Goal: Check status: Check status

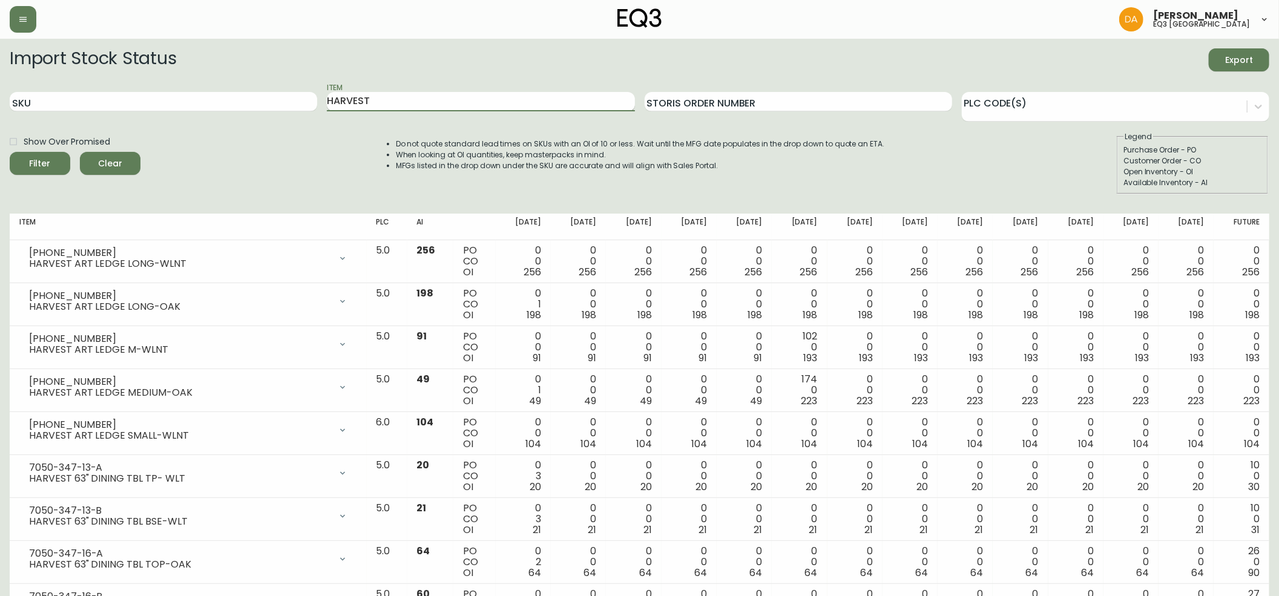
click at [409, 99] on input "HARVEST" at bounding box center [480, 101] width 307 height 19
type input "H"
click at [59, 102] on input "SKU" at bounding box center [163, 101] width 307 height 19
paste input "[PHONE_NUMBER]"
type input "[PHONE_NUMBER]"
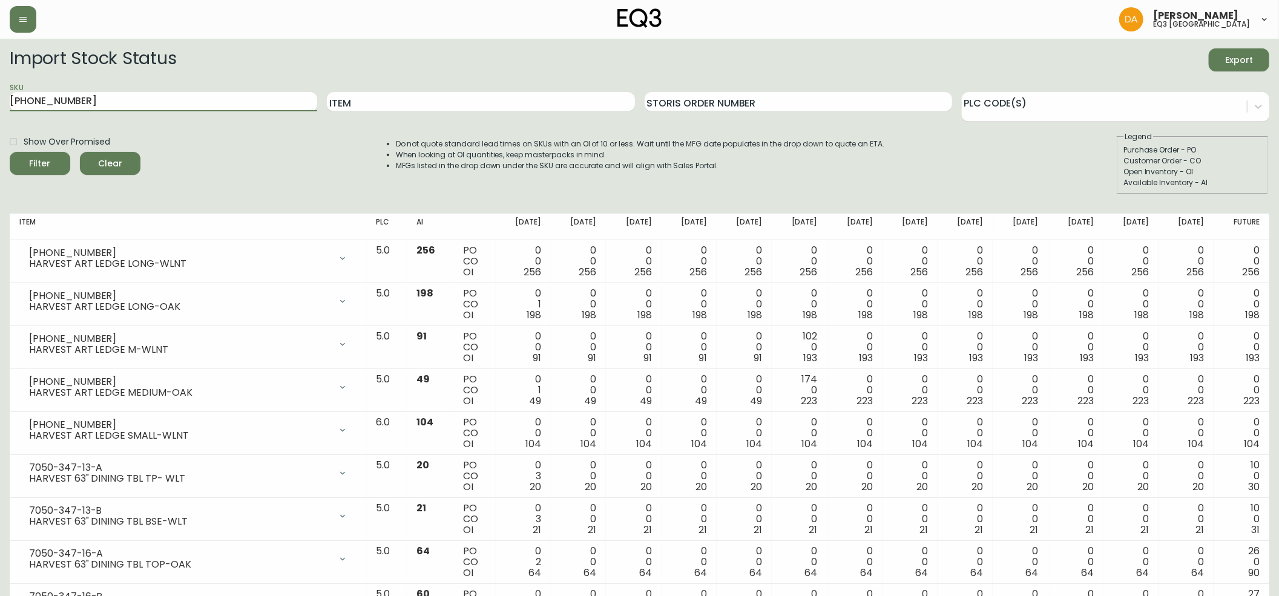
click at [47, 158] on div "Filter" at bounding box center [40, 163] width 21 height 15
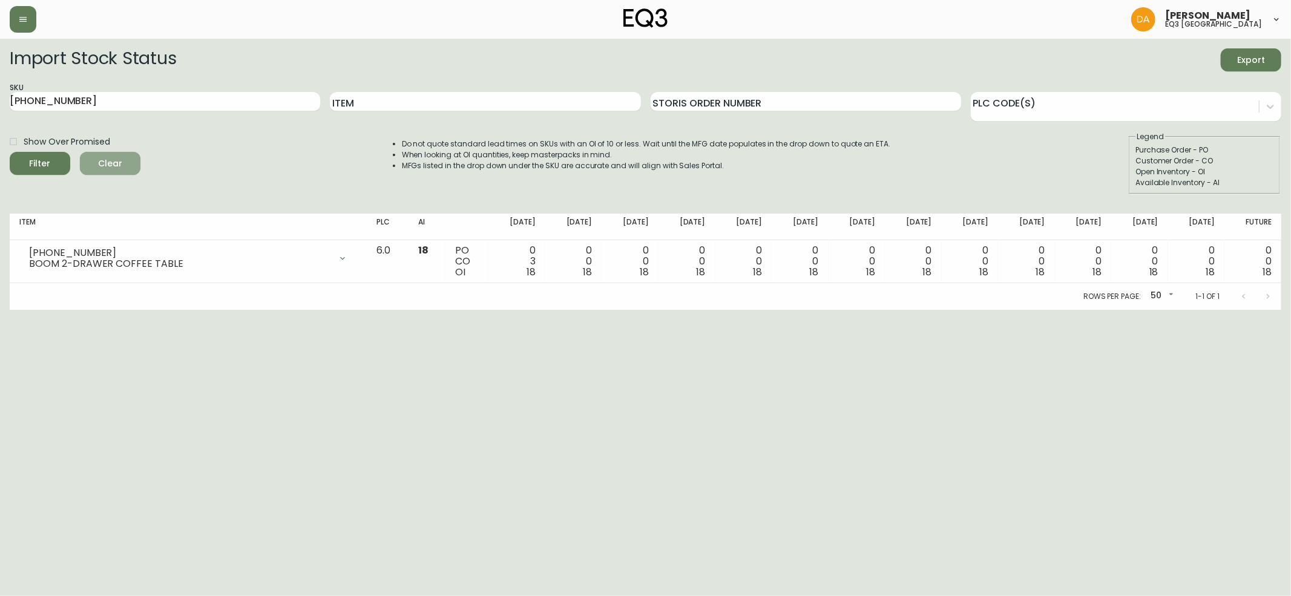
click at [113, 160] on span "Clear" at bounding box center [110, 163] width 41 height 15
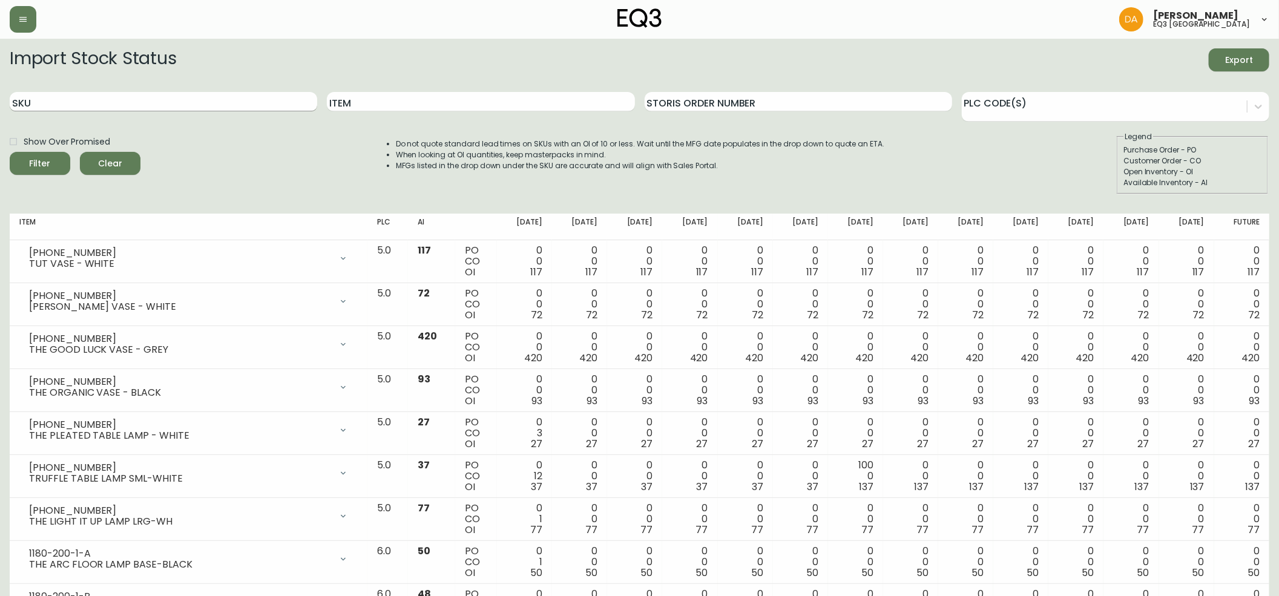
click at [33, 102] on input "SKU" at bounding box center [163, 101] width 307 height 19
paste input "[PHONE_NUMBER]"
type input "[PHONE_NUMBER]"
click at [34, 162] on icon "submit" at bounding box center [35, 162] width 17 height 17
